Goal: Information Seeking & Learning: Learn about a topic

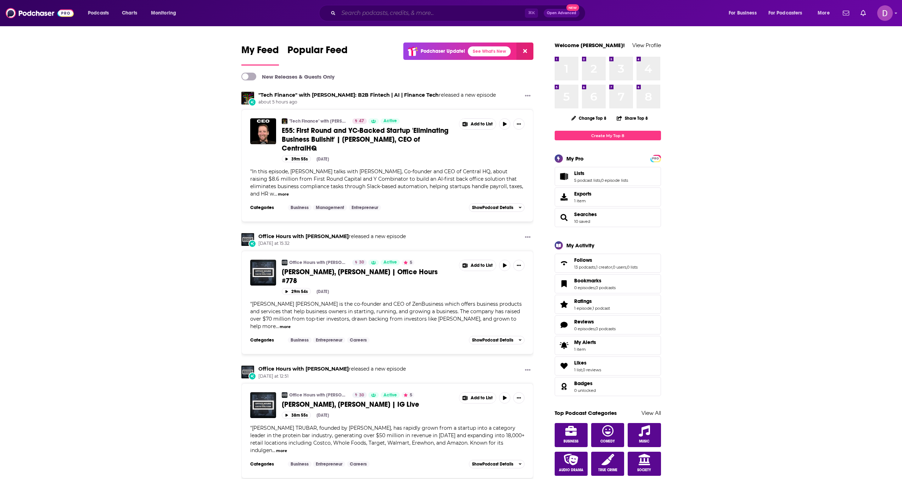
click at [341, 12] on input "Search podcasts, credits, & more..." at bounding box center [432, 12] width 187 height 11
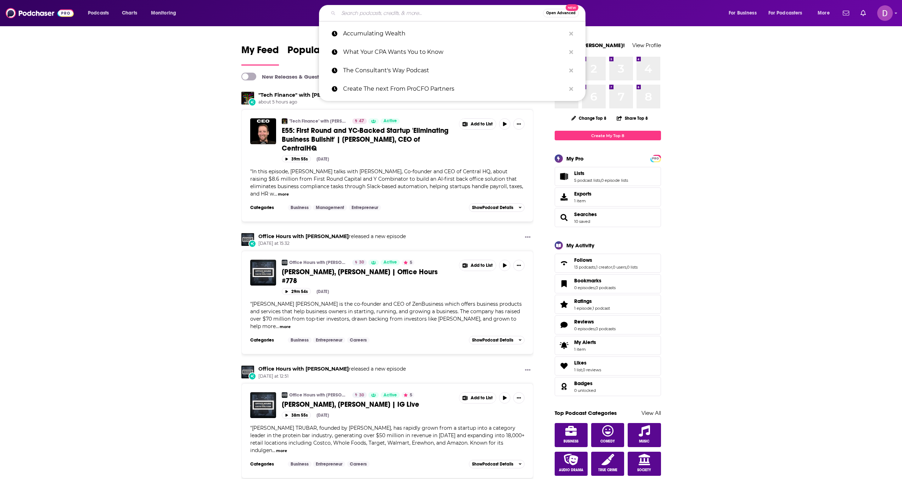
paste input "Accumulating Wealth"
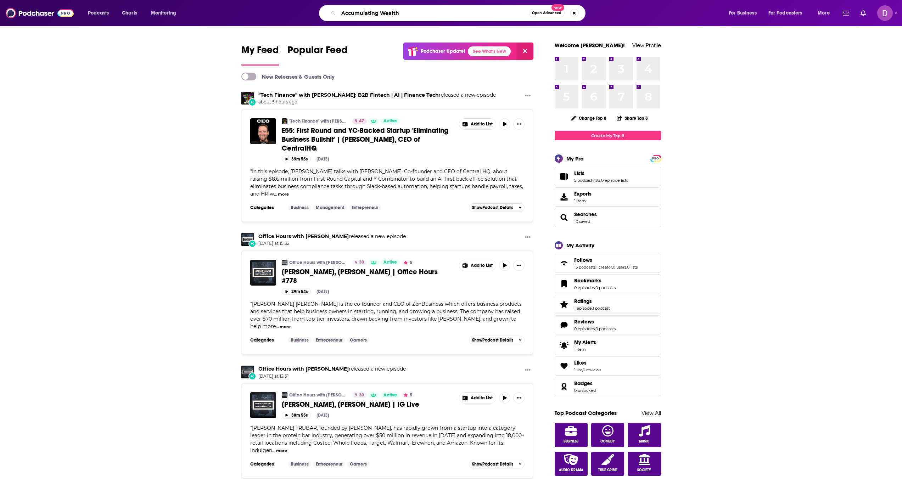
type input "Accumulating Wealth"
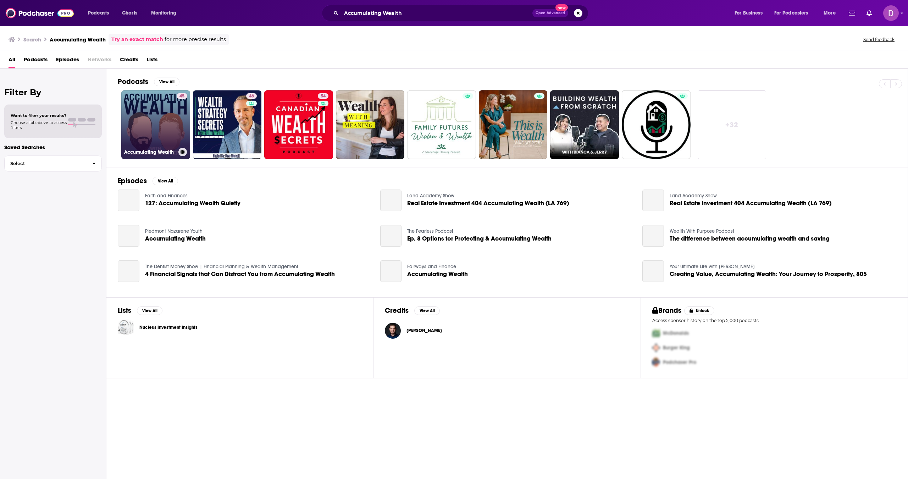
click at [152, 138] on link "45 Accumulating Wealth" at bounding box center [155, 124] width 69 height 69
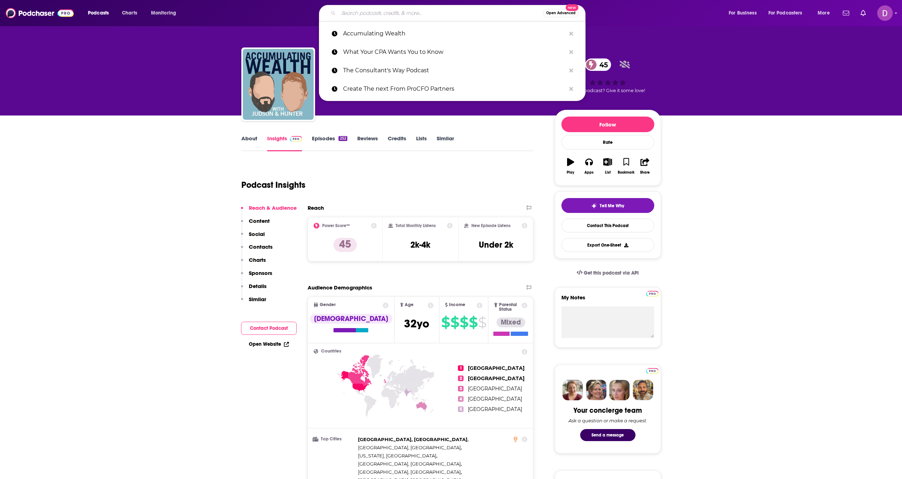
click at [348, 10] on input "Search podcasts, credits, & more..." at bounding box center [441, 12] width 205 height 11
paste input "Your Valued CPA®"
type input "Your Valued CPA®"
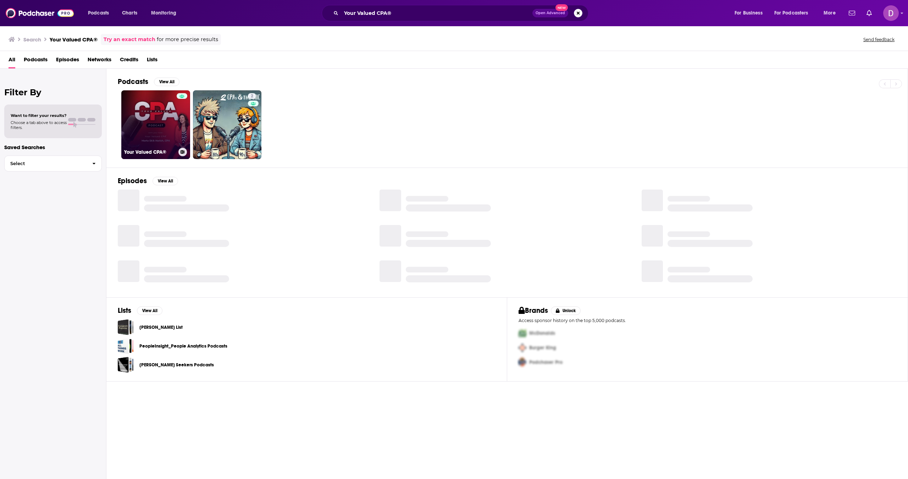
click at [168, 111] on link "Your Valued CPA®" at bounding box center [155, 124] width 69 height 69
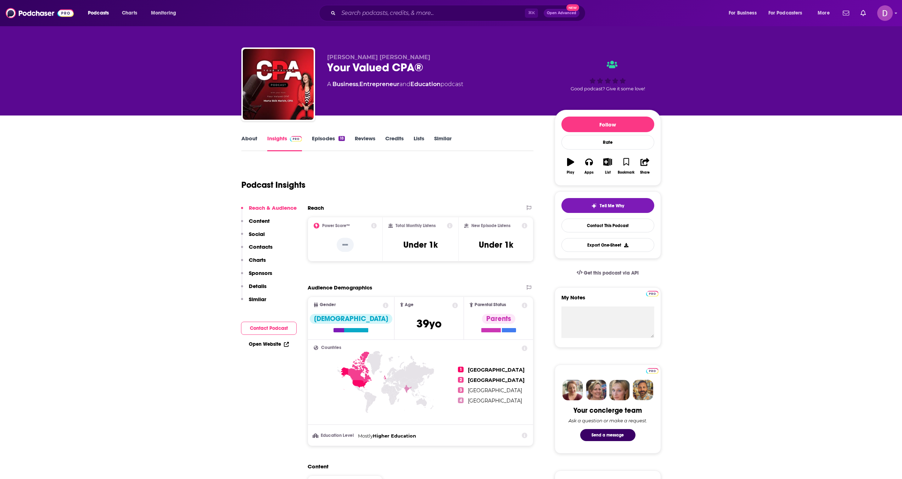
click at [330, 144] on link "Episodes 18" at bounding box center [328, 143] width 33 height 16
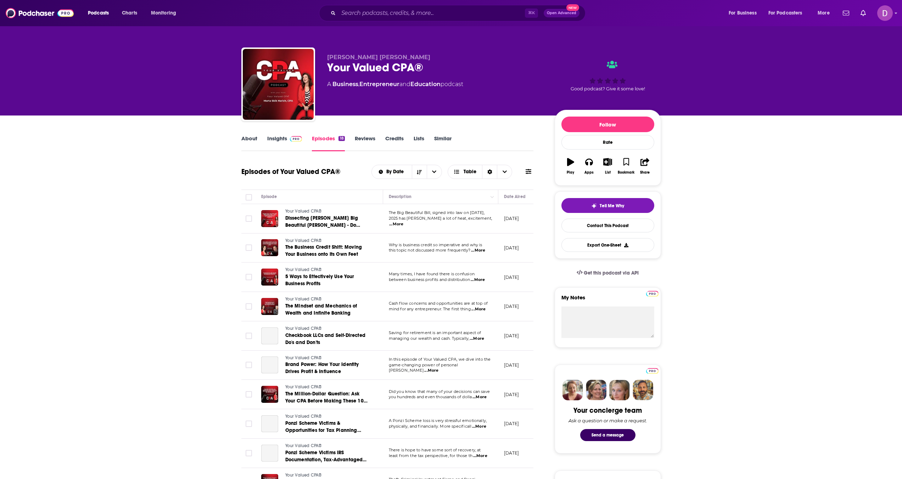
click at [246, 141] on link "About" at bounding box center [249, 143] width 16 height 16
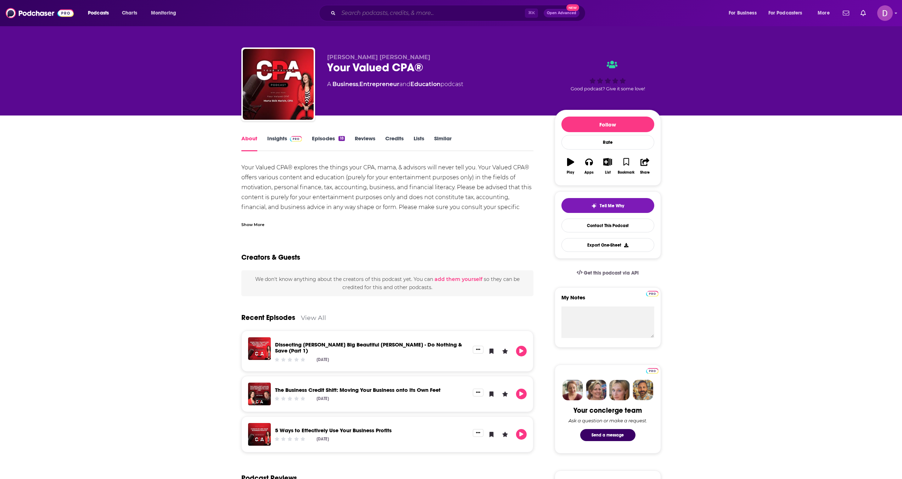
click at [351, 12] on input "Search podcasts, credits, & more..." at bounding box center [432, 12] width 187 height 11
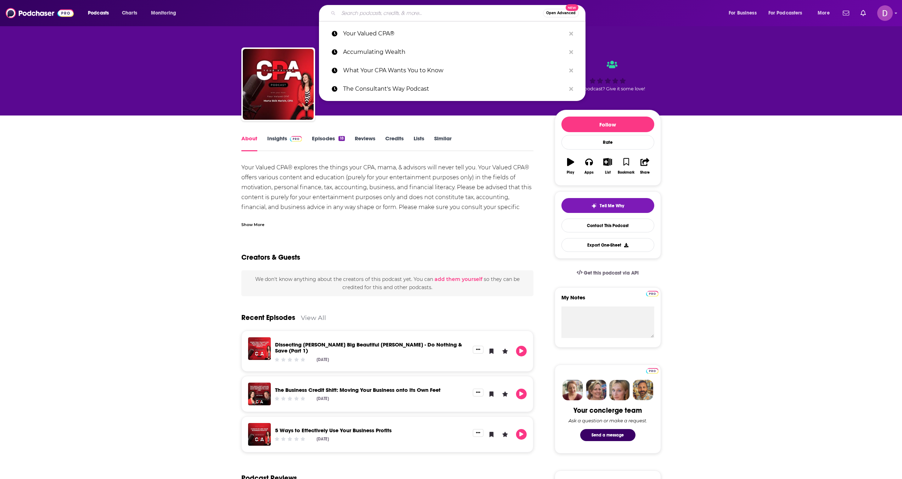
paste input "Art of Dental Finance and Management"
type input "Art of Dental Finance and Management"
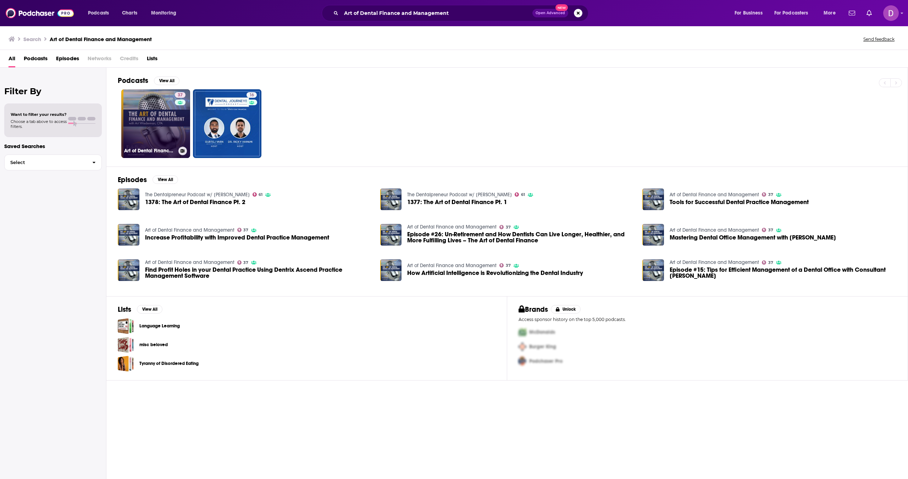
click at [153, 124] on link "37 Art of Dental Finance and Management" at bounding box center [155, 123] width 69 height 69
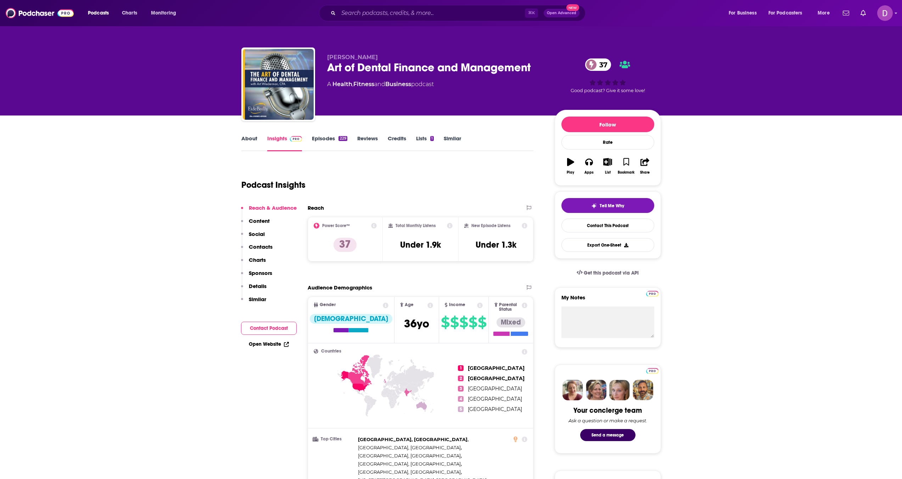
click at [252, 141] on link "About" at bounding box center [249, 143] width 16 height 16
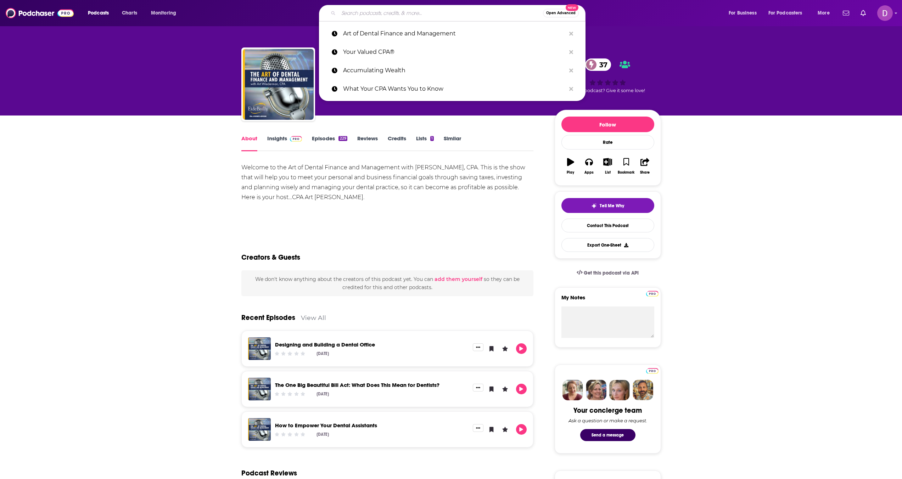
click at [365, 13] on input "Search podcasts, credits, & more..." at bounding box center [441, 12] width 205 height 11
type input "√"
paste input "[PERSON_NAME] - Attorneys & CPAs Podcast"
type input "[PERSON_NAME] - Attorneys & CPAs Podcast"
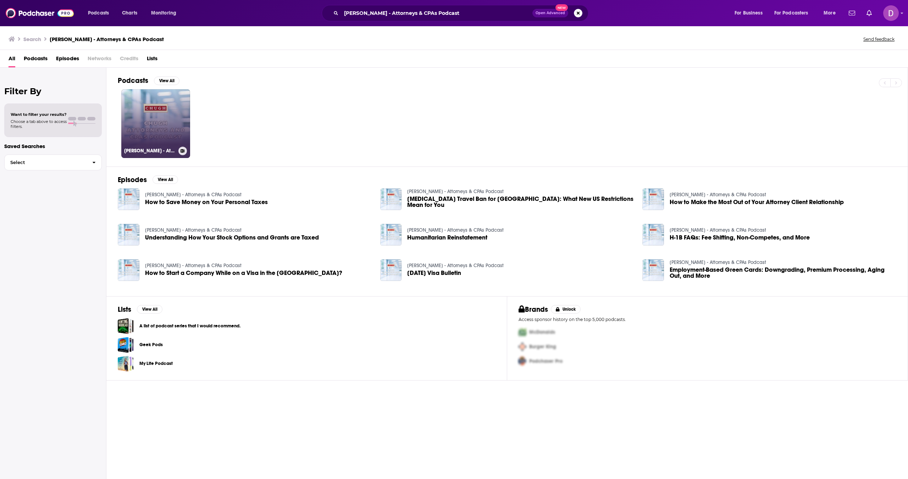
click at [147, 124] on link "[PERSON_NAME] - Attorneys & CPAs Podcast" at bounding box center [155, 123] width 69 height 69
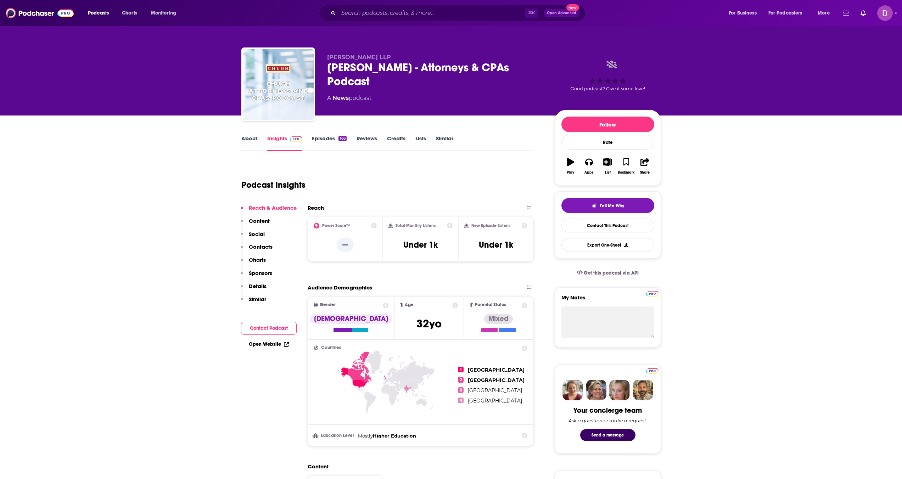
click at [245, 143] on link "About" at bounding box center [249, 143] width 16 height 16
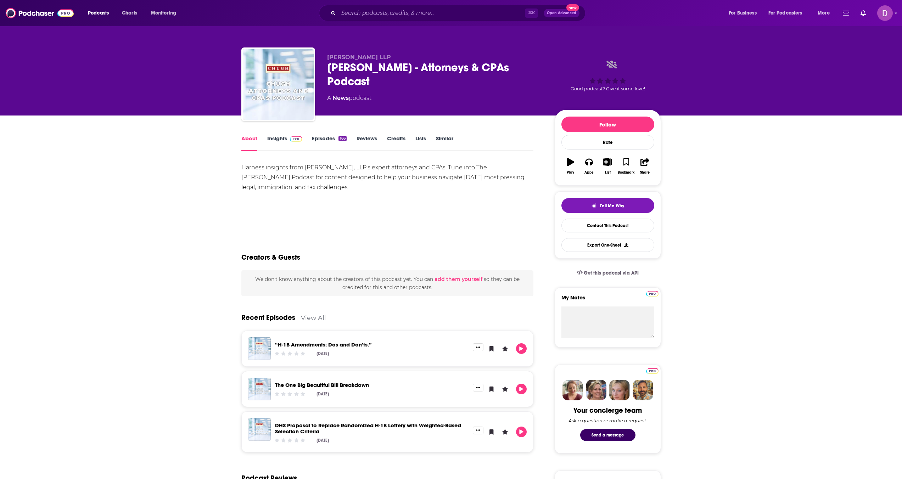
click at [342, 19] on div "⌘ K Open Advanced New" at bounding box center [452, 13] width 267 height 16
click at [343, 17] on input "Search podcasts, credits, & more..." at bounding box center [432, 12] width 187 height 11
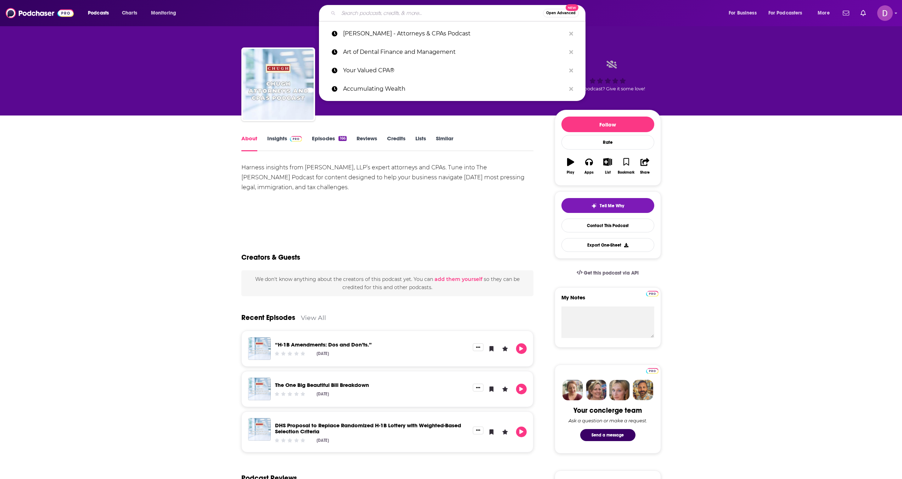
paste input "The [PERSON_NAME] Centered CPA Podcast"
type input "The [PERSON_NAME] Centered CPA Podcast"
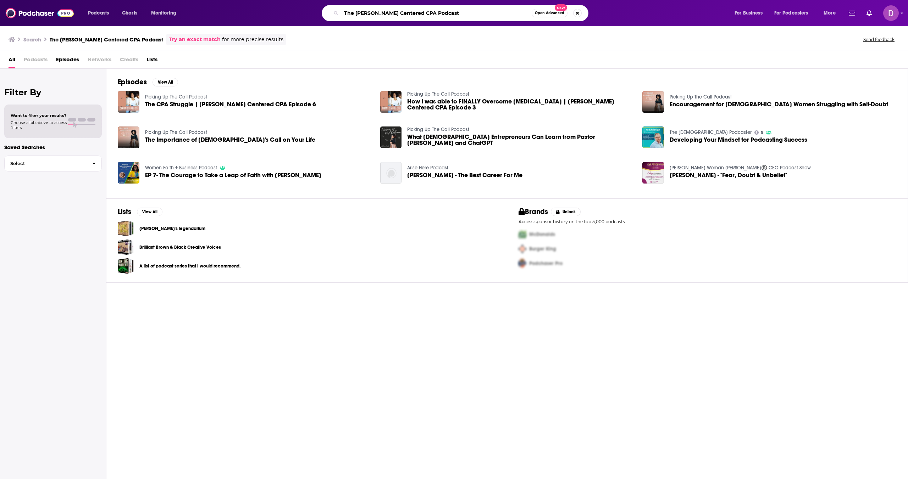
drag, startPoint x: 436, startPoint y: 12, endPoint x: 351, endPoint y: 3, distance: 84.8
click at [351, 3] on div "Podcasts Charts Monitoring The [PERSON_NAME] Centered CPA Podcast Open Advanced…" at bounding box center [454, 13] width 908 height 26
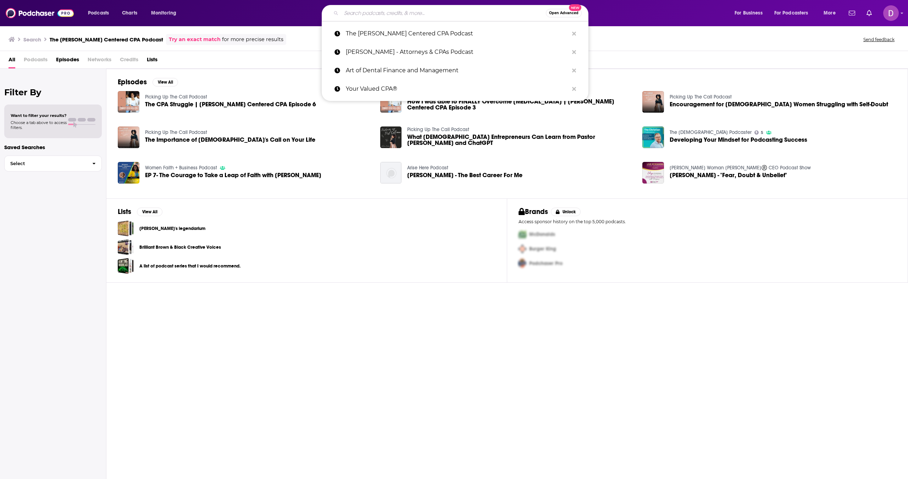
paste input "Poised for Exit"
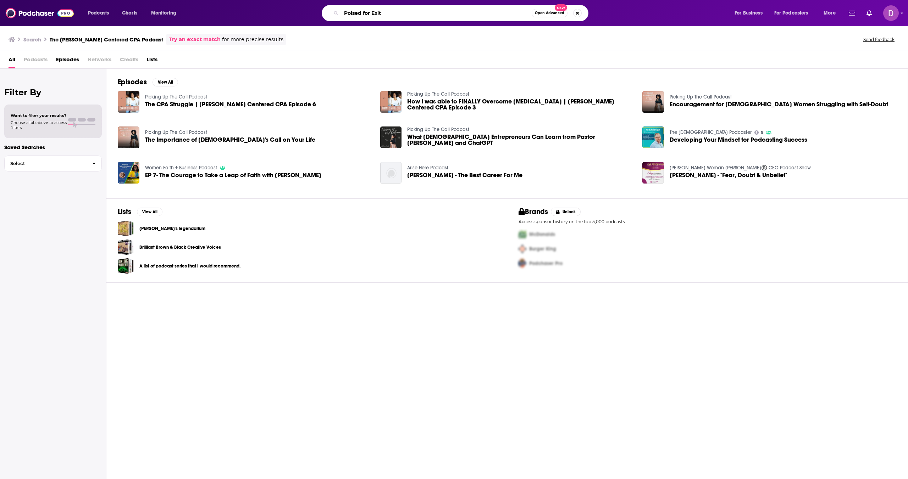
type input "Poised for Exit"
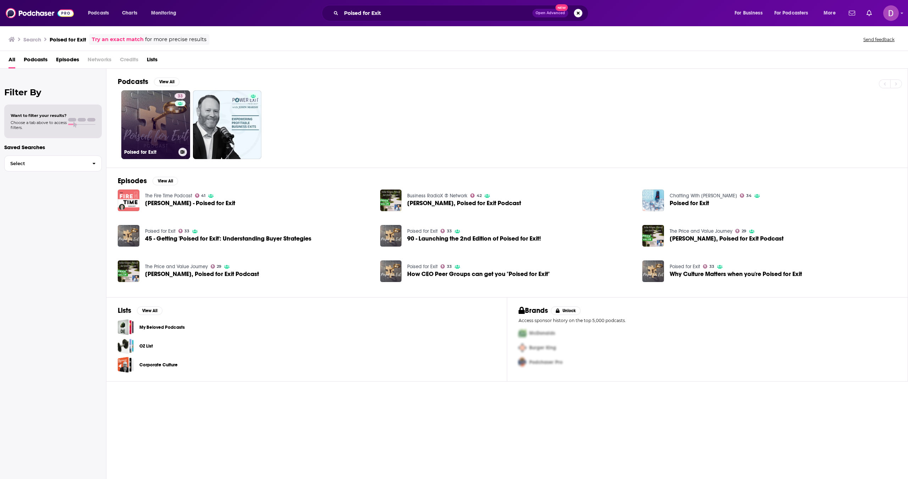
click at [153, 139] on link "33 Poised for Exit" at bounding box center [155, 124] width 69 height 69
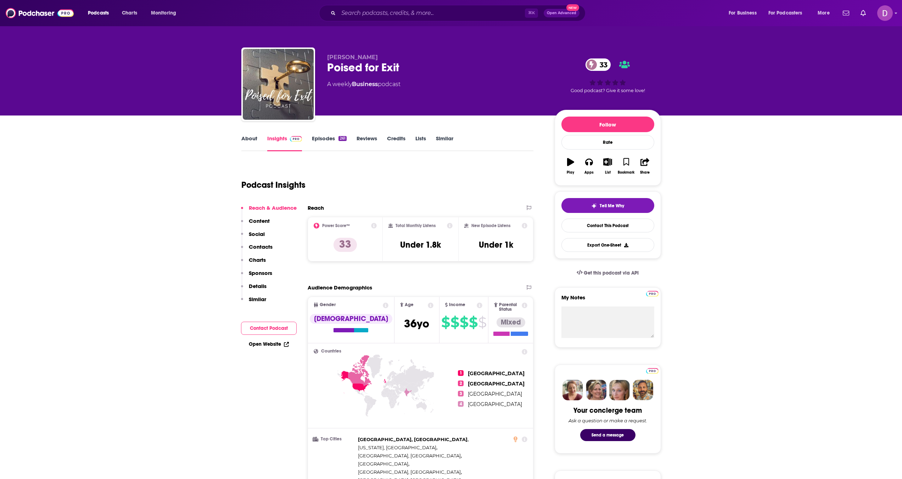
click at [252, 139] on link "About" at bounding box center [249, 143] width 16 height 16
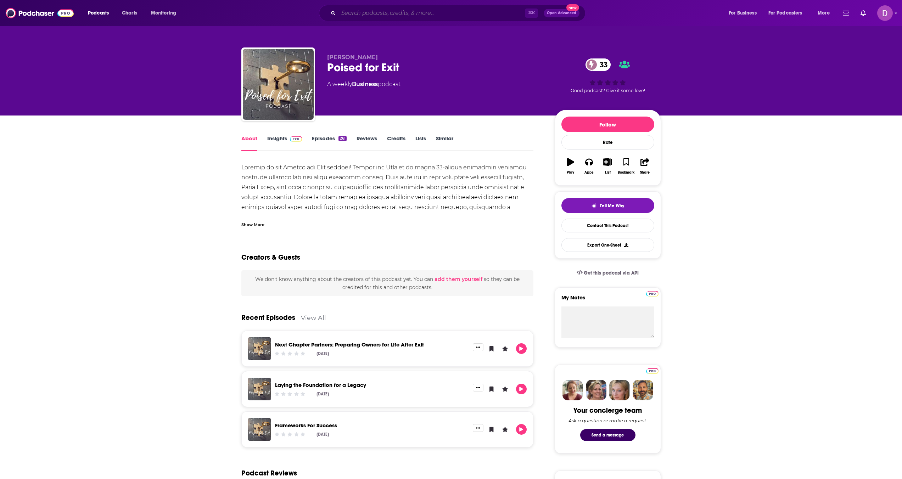
click at [400, 7] on input "Search podcasts, credits, & more..." at bounding box center [432, 12] width 187 height 11
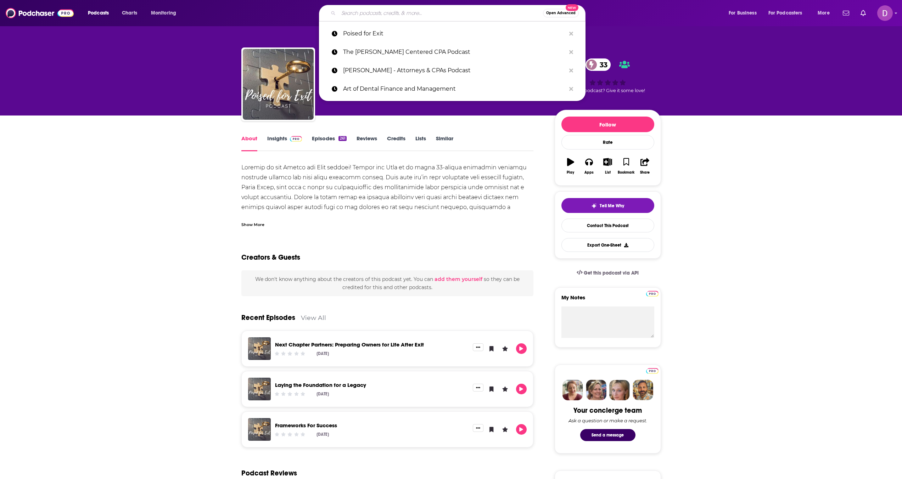
paste input "Accounting with Confidence Podcast"
type input "Accounting with Confidence Podcast"
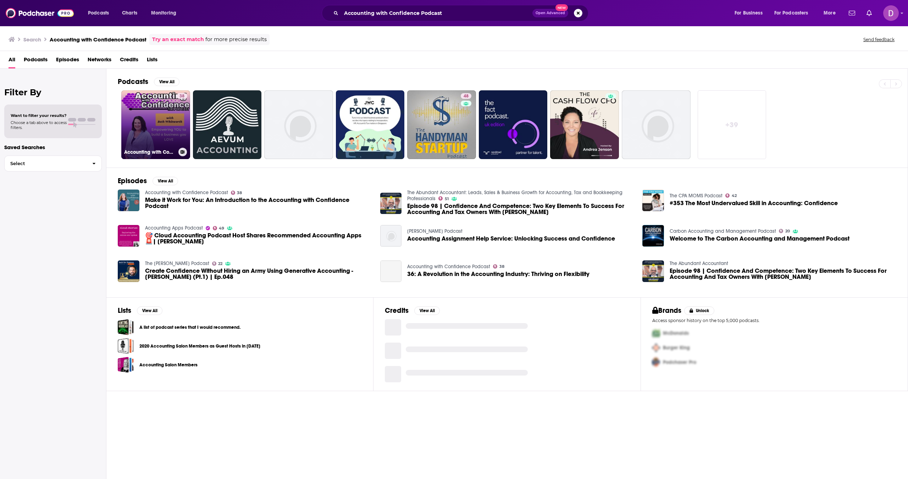
click at [150, 129] on link "38 Accounting with Confidence Podcast" at bounding box center [155, 124] width 69 height 69
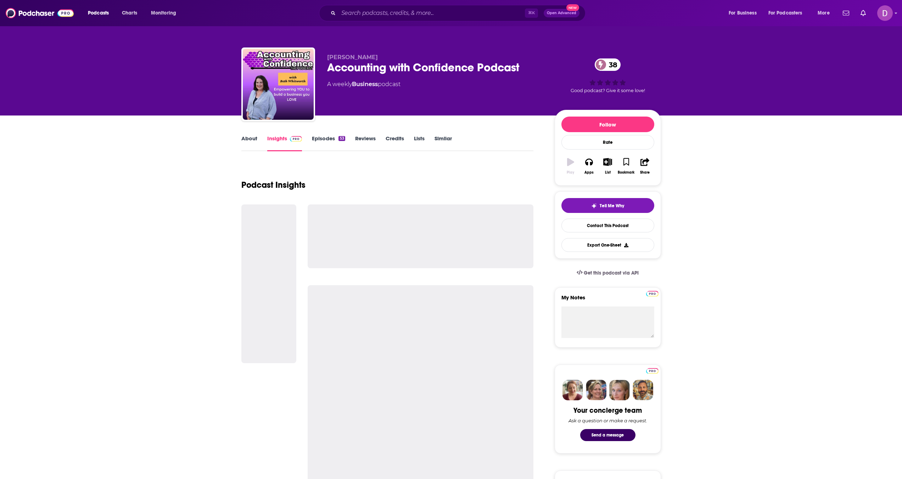
click at [247, 138] on link "About" at bounding box center [249, 143] width 16 height 16
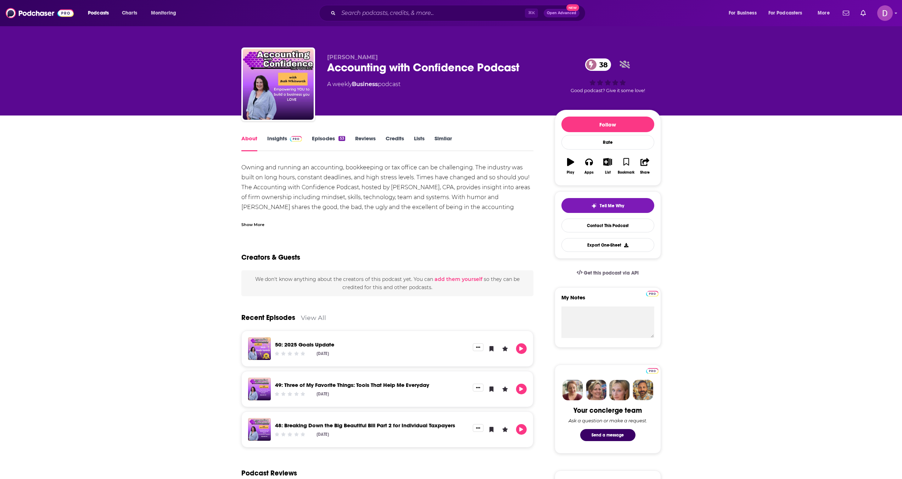
click at [252, 223] on div "Show More" at bounding box center [252, 224] width 23 height 7
